Goal: Task Accomplishment & Management: Manage account settings

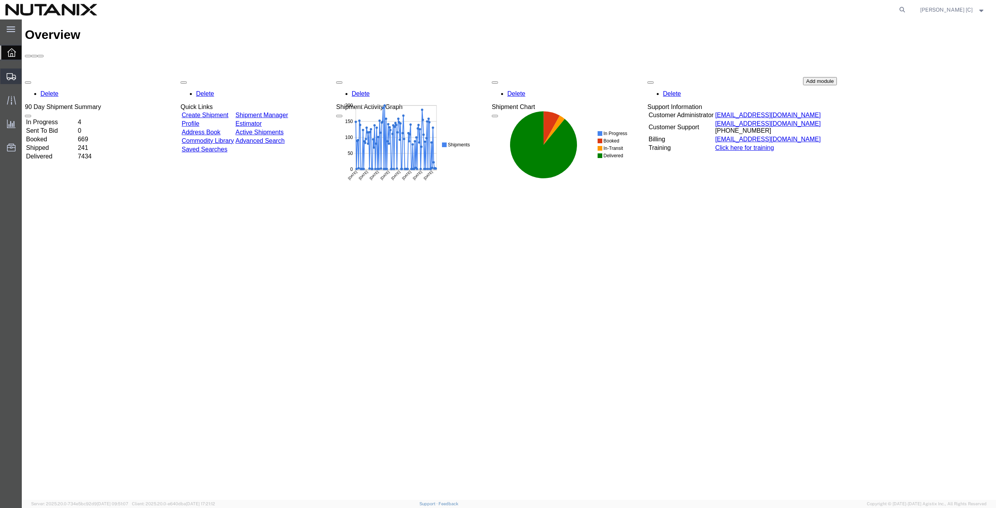
click at [0, 0] on span "Shipment Manager" at bounding box center [0, 0] width 0 height 0
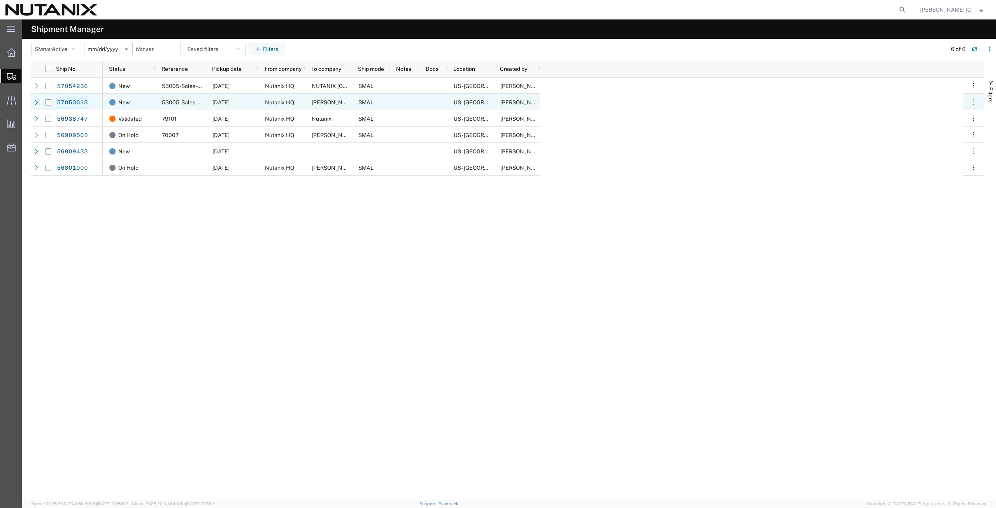
click at [81, 103] on link "57053613" at bounding box center [72, 103] width 32 height 12
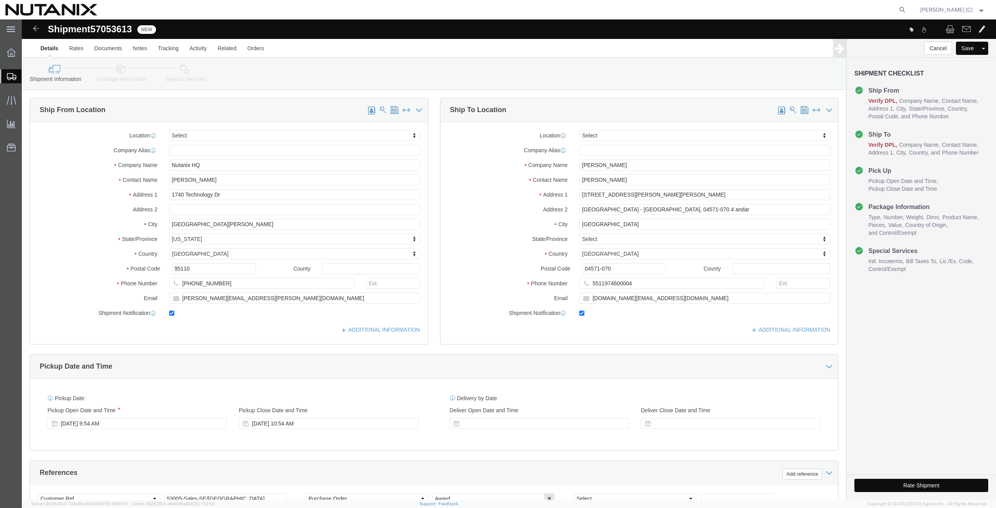
select select
click link "ADDITIONAL INFORMATION"
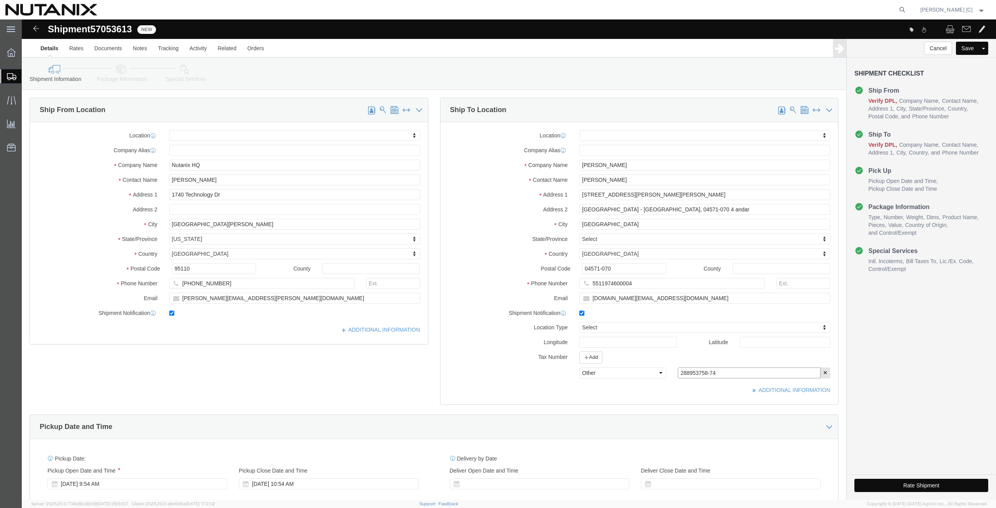
drag, startPoint x: 691, startPoint y: 351, endPoint x: 648, endPoint y: 355, distance: 43.0
click div "288953758-74"
paste input "1.356.354/0001-"
type input "21.356.354/0001-4"
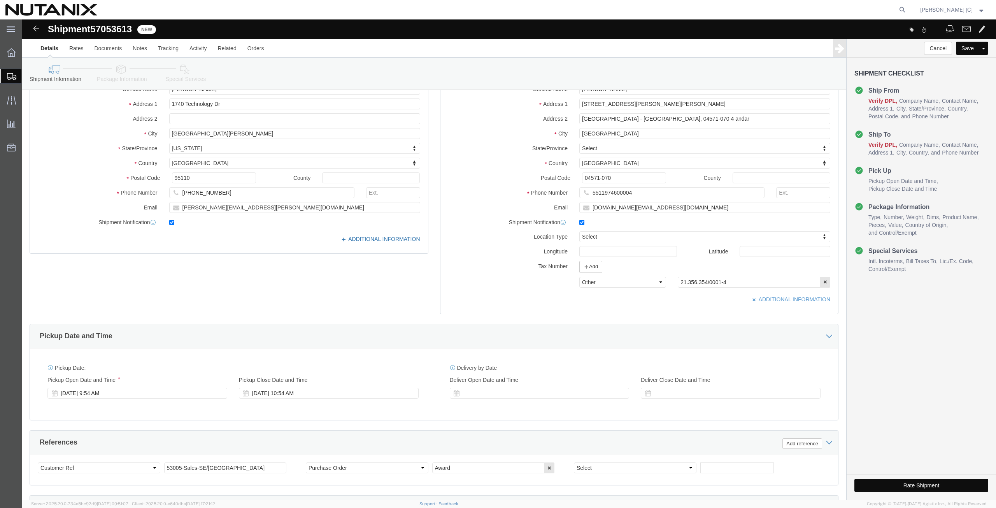
click icon
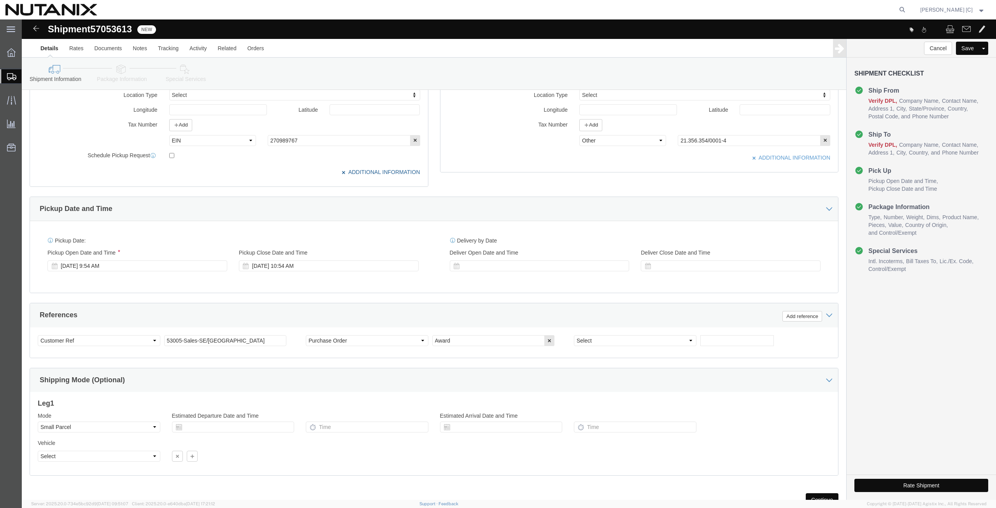
scroll to position [263, 0]
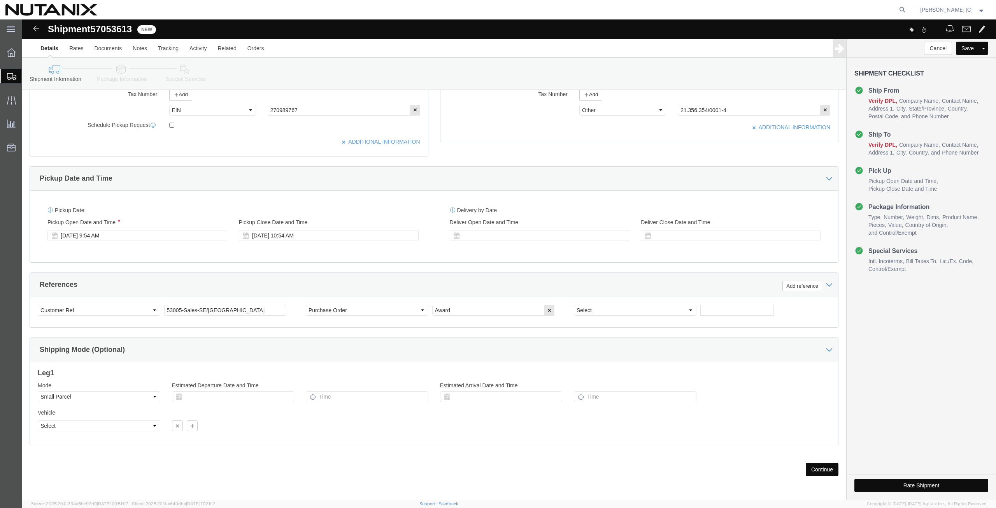
click button "Continue"
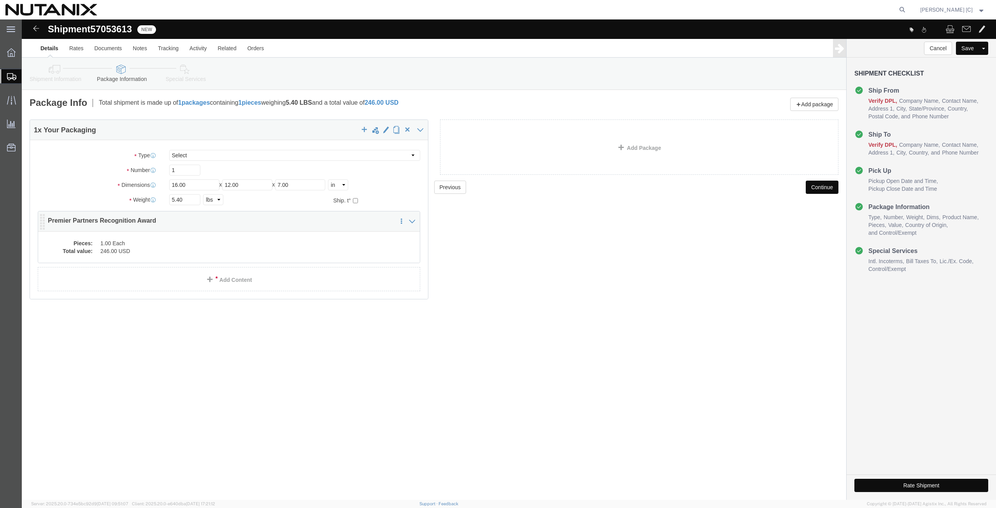
click dd "1.00 Each"
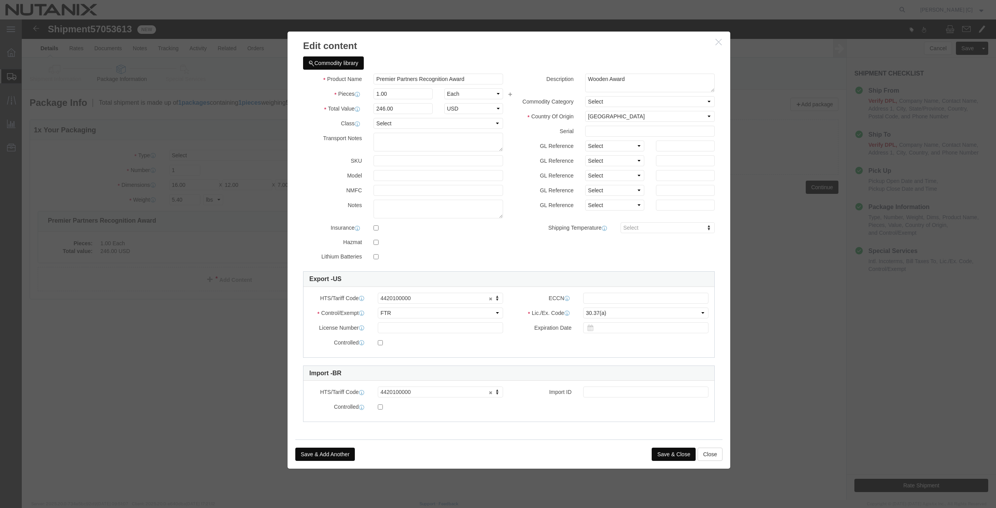
click button "Save & Close"
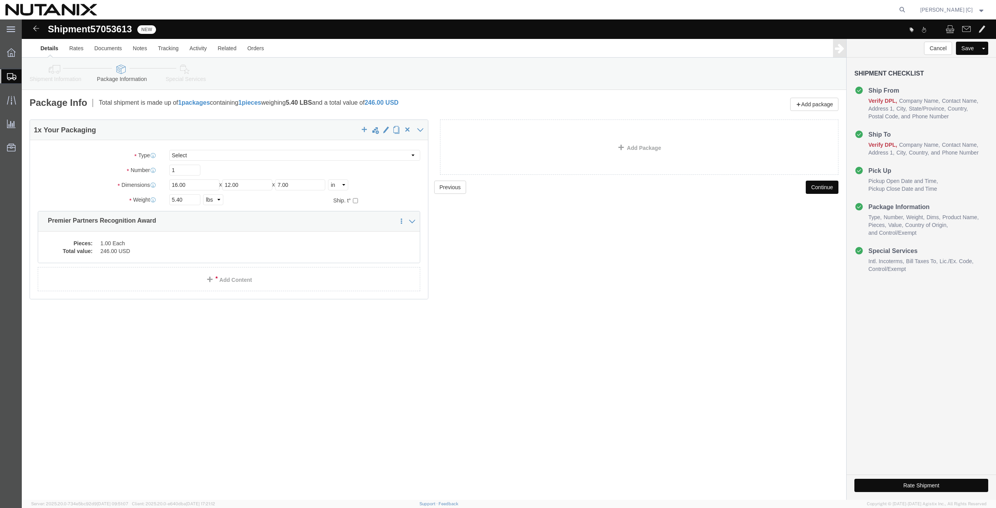
click button "Continue"
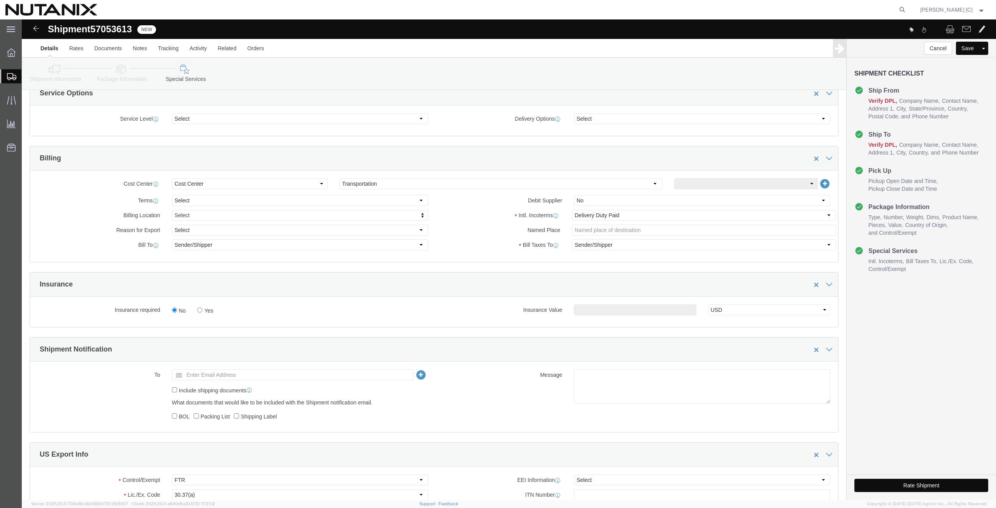
scroll to position [363, 0]
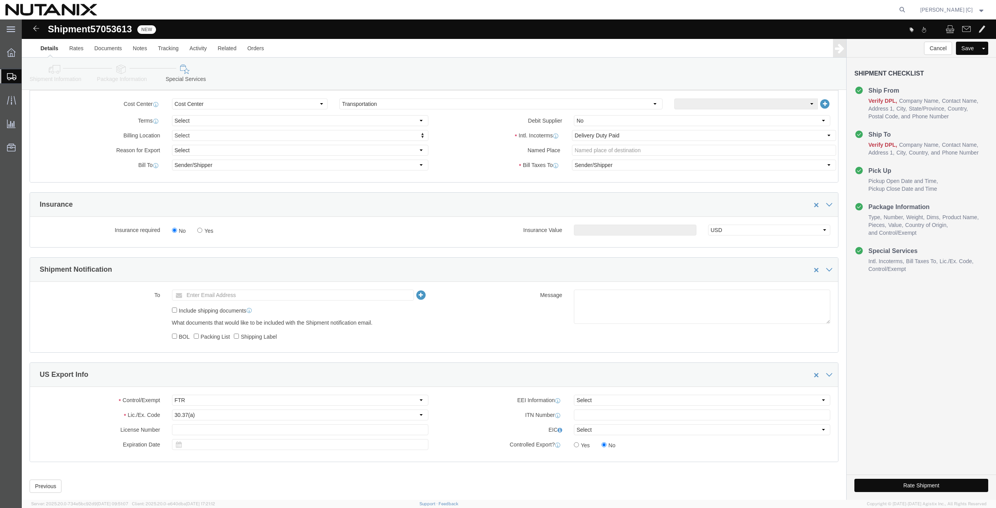
click button "Rate Shipment"
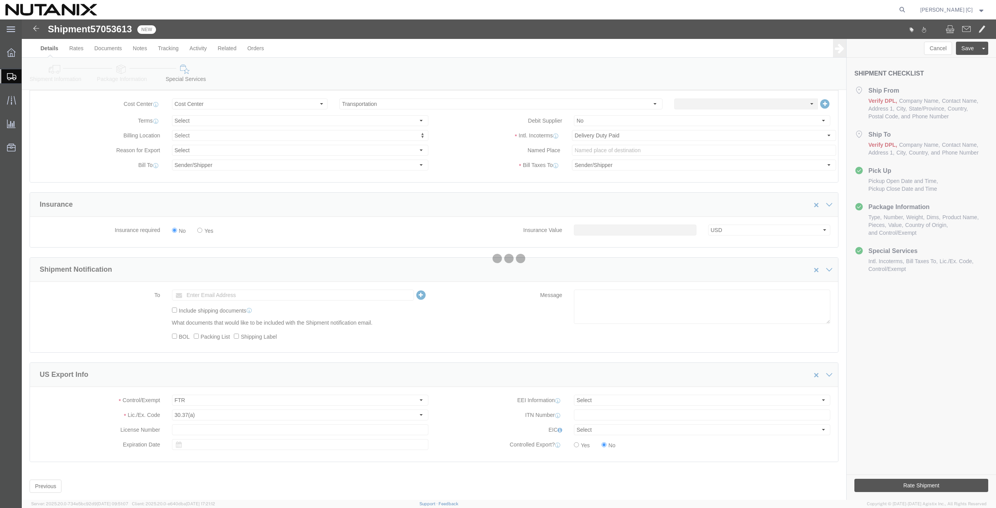
scroll to position [0, 0]
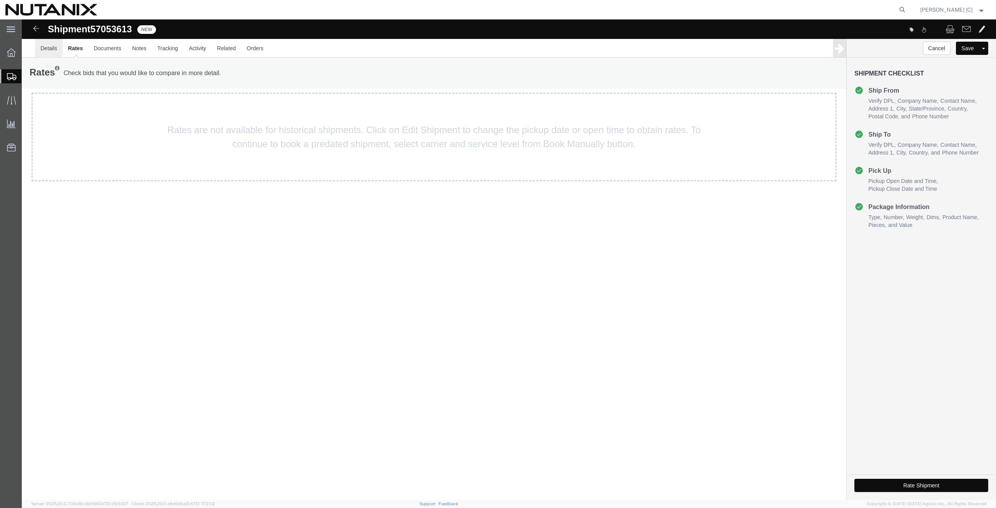
click at [49, 46] on link "Details" at bounding box center [49, 48] width 28 height 19
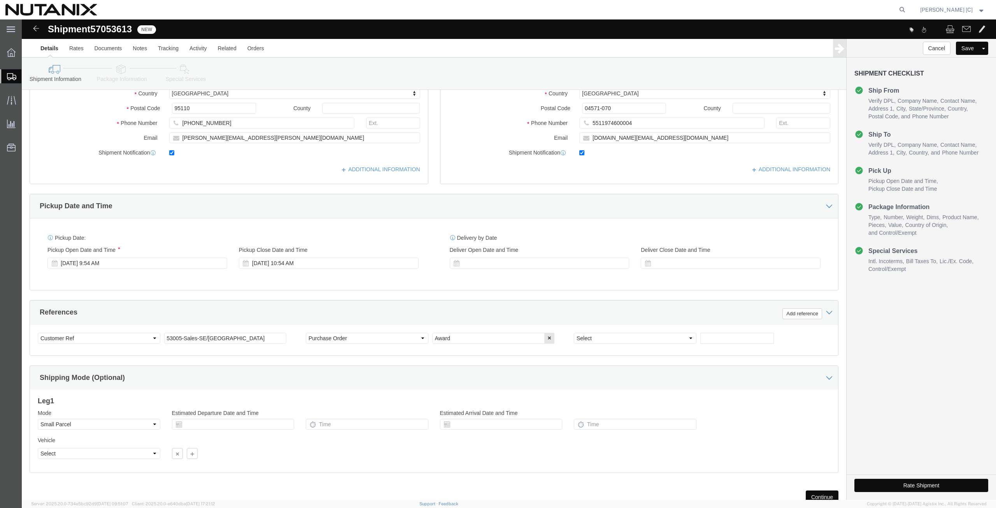
scroll to position [188, 0]
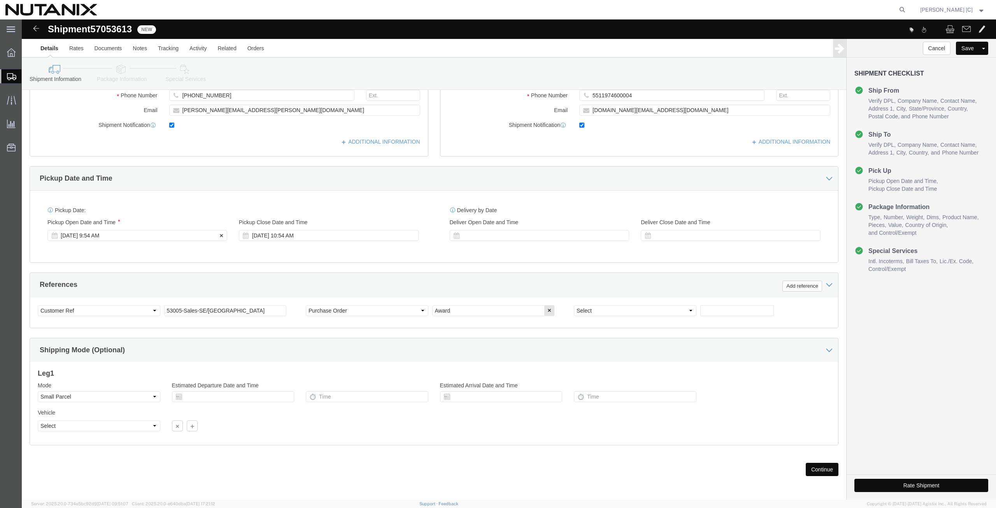
click div "[DATE] 9:54 AM"
type input "4:00 PM"
click button "Continue"
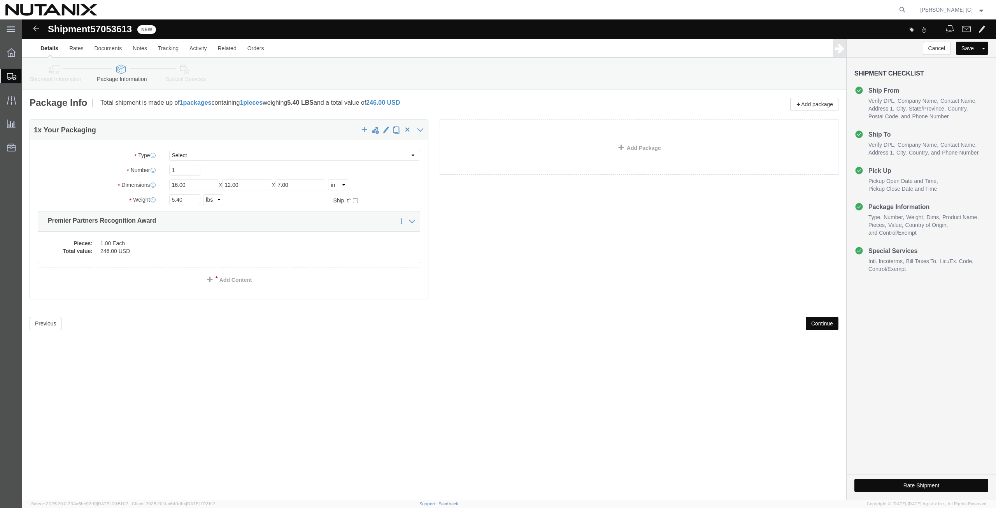
scroll to position [0, 0]
click button "Continue"
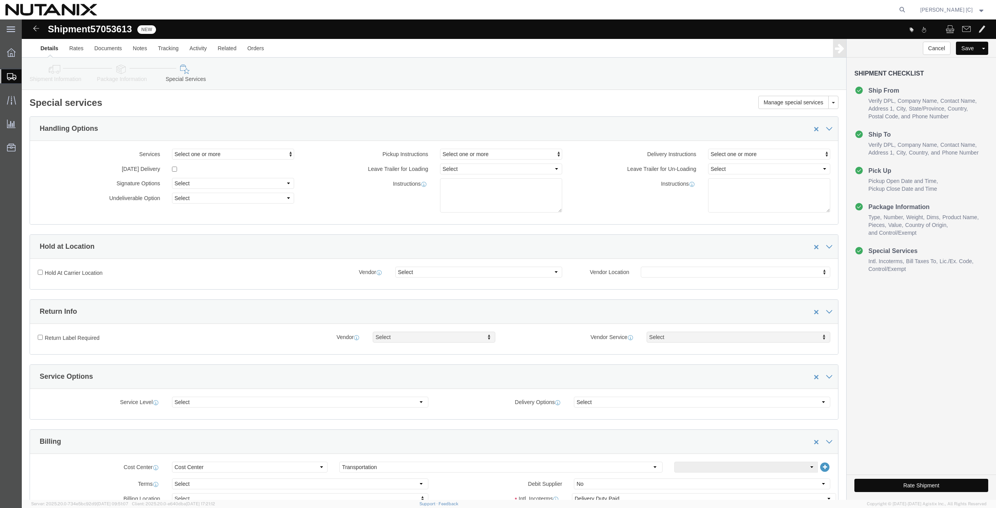
click button "Rate Shipment"
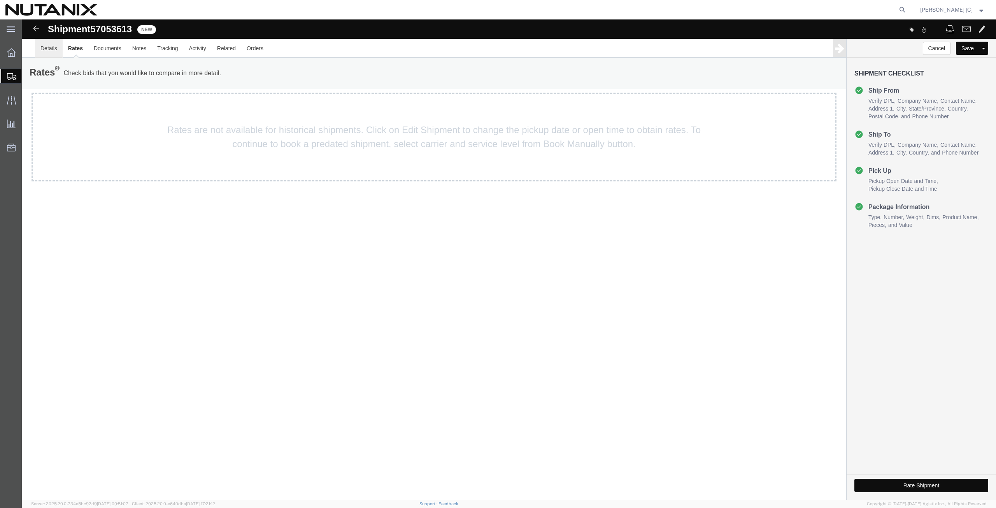
click at [49, 46] on link "Details" at bounding box center [49, 48] width 28 height 19
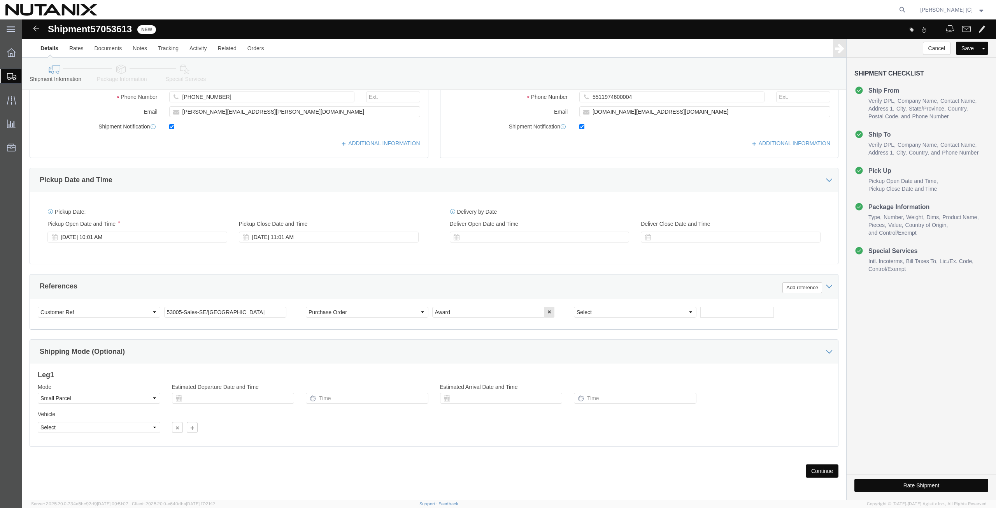
scroll to position [188, 0]
click div "[DATE] 10:01 AM"
type input "4:00 PM"
click button "Apply"
click button "Rate Shipment"
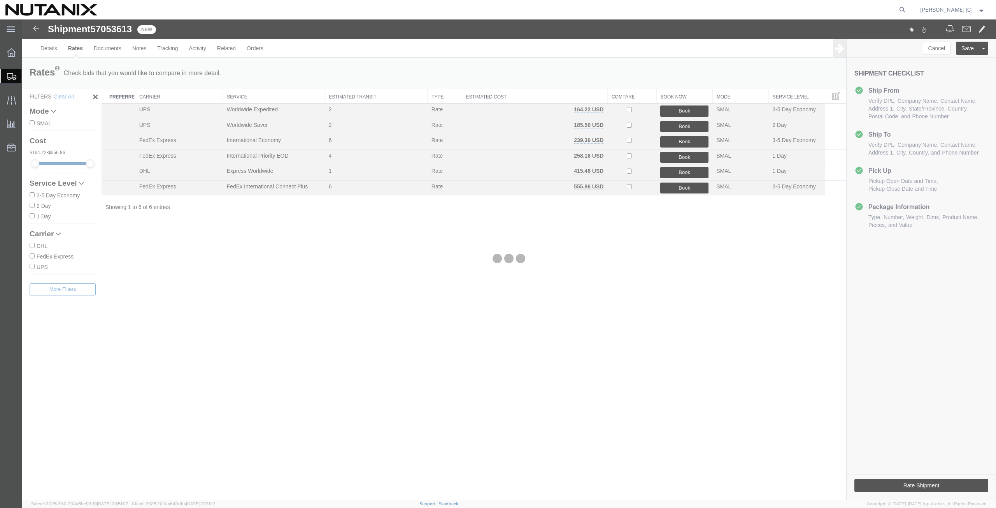
scroll to position [0, 0]
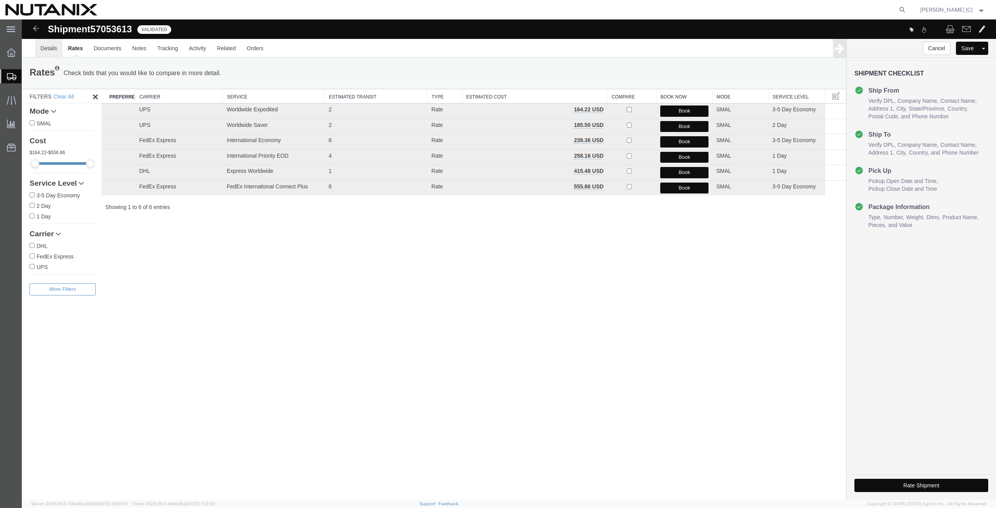
click at [45, 48] on link "Details" at bounding box center [49, 48] width 28 height 19
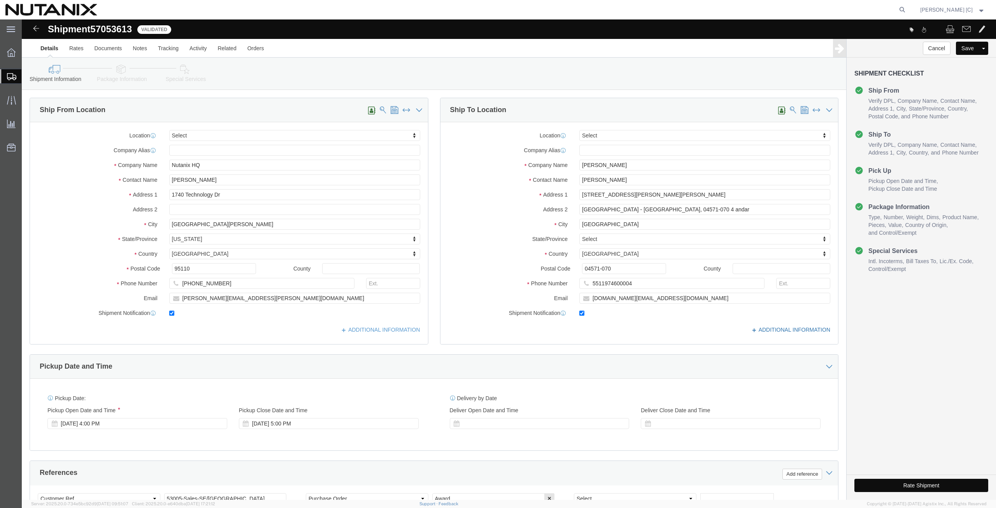
click link "ADDITIONAL INFORMATION"
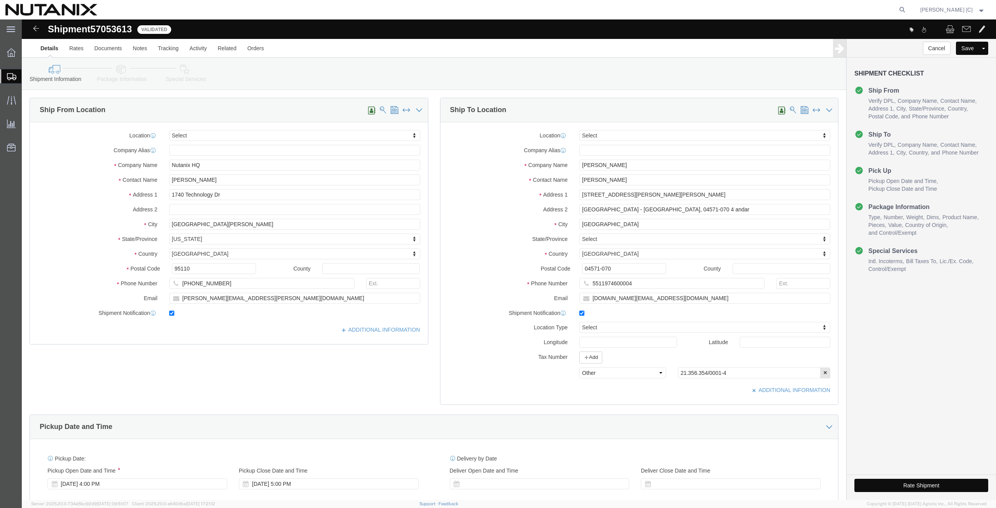
click button "Rate Shipment"
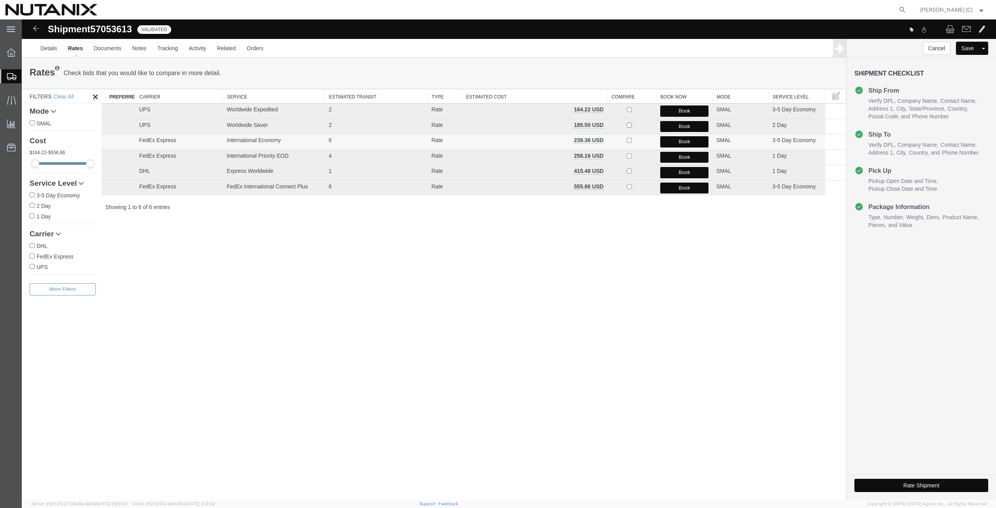
click at [670, 142] on button "Book" at bounding box center [684, 141] width 48 height 11
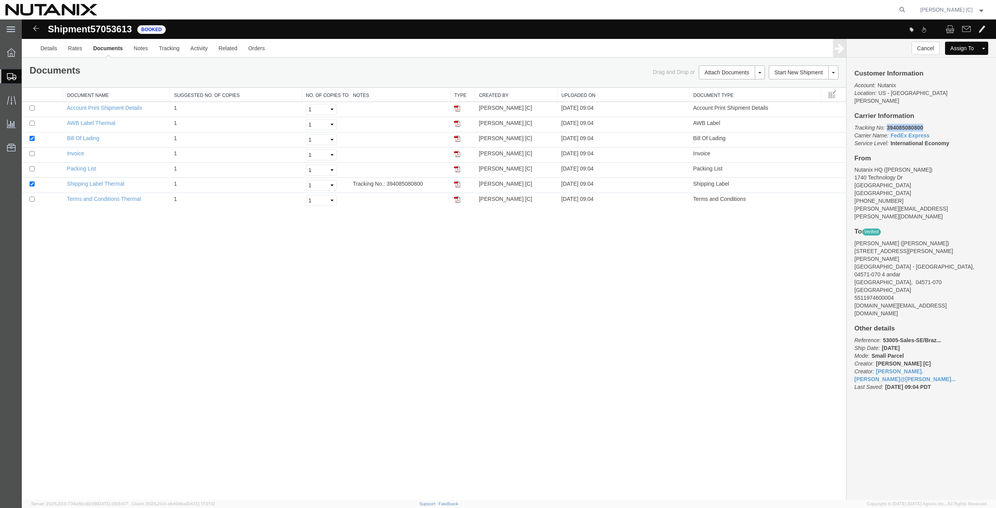
drag, startPoint x: 925, startPoint y: 120, endPoint x: 887, endPoint y: 121, distance: 37.8
click at [887, 124] on p "Tracking No: 394085080800 Carrier Name: FedEx Express FedEx Express Service Lev…" at bounding box center [922, 135] width 134 height 23
copy b "394085080800"
click at [459, 186] on img at bounding box center [457, 184] width 6 height 6
click at [460, 124] on img at bounding box center [457, 123] width 6 height 6
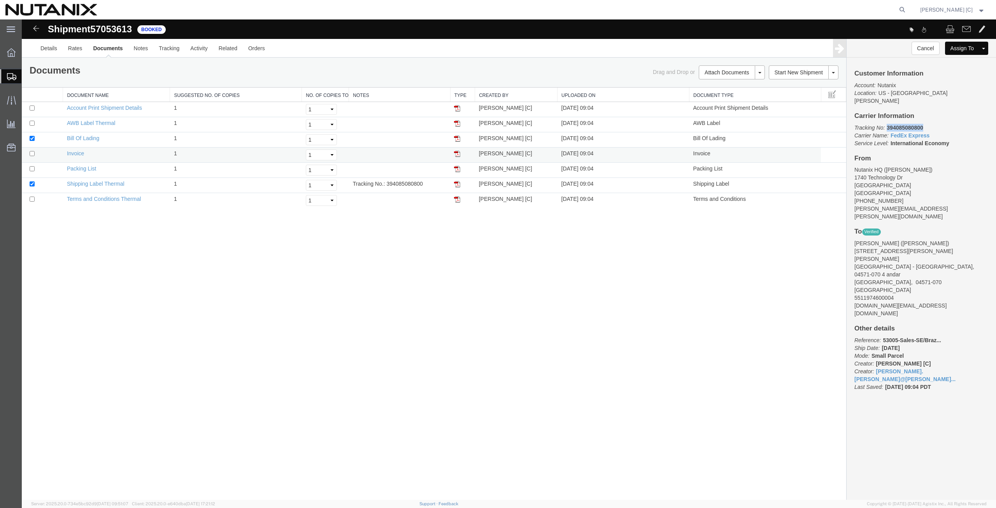
click at [459, 154] on img at bounding box center [457, 154] width 6 height 6
